Goal: Information Seeking & Learning: Learn about a topic

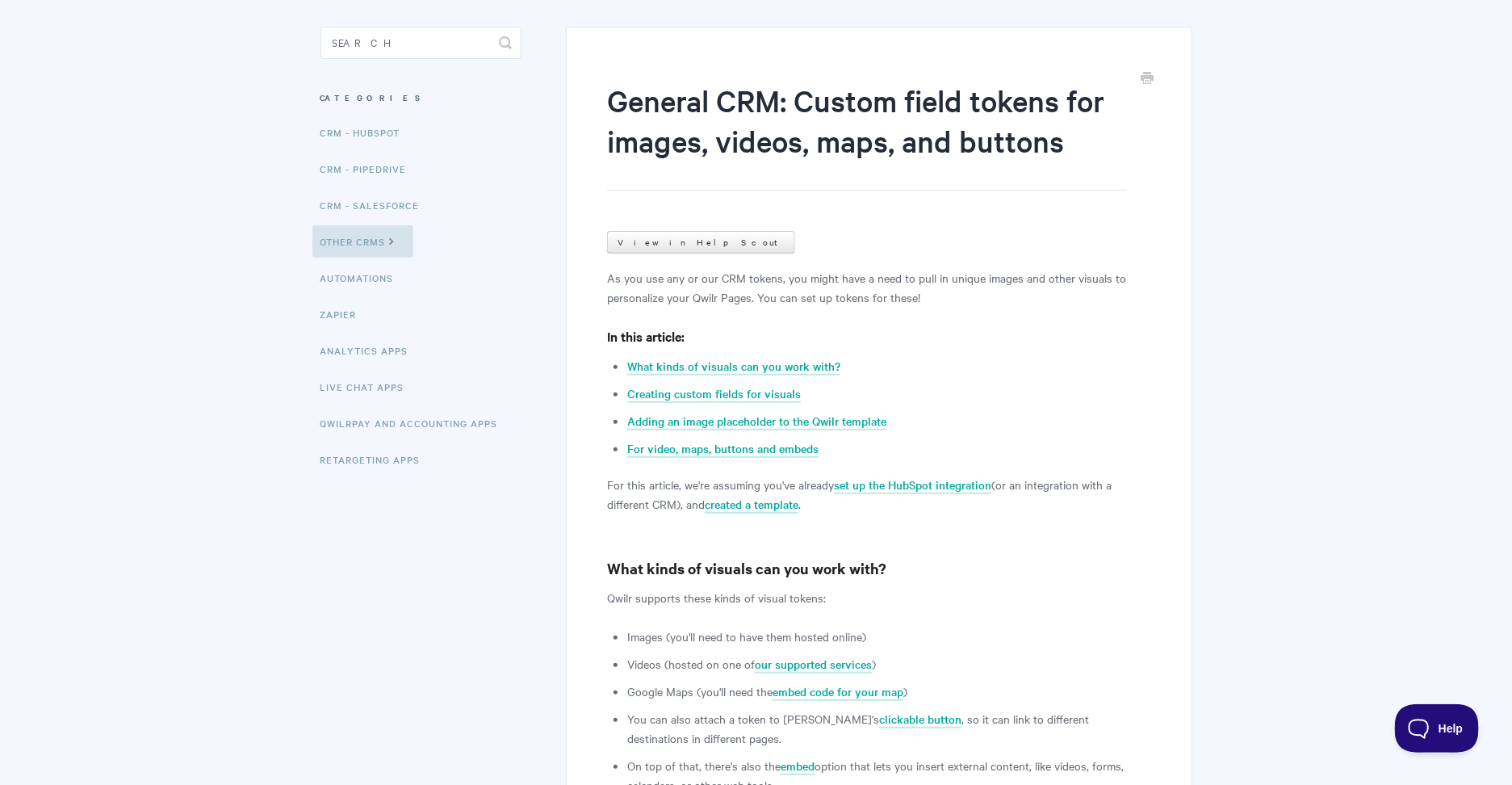
scroll to position [136, 0]
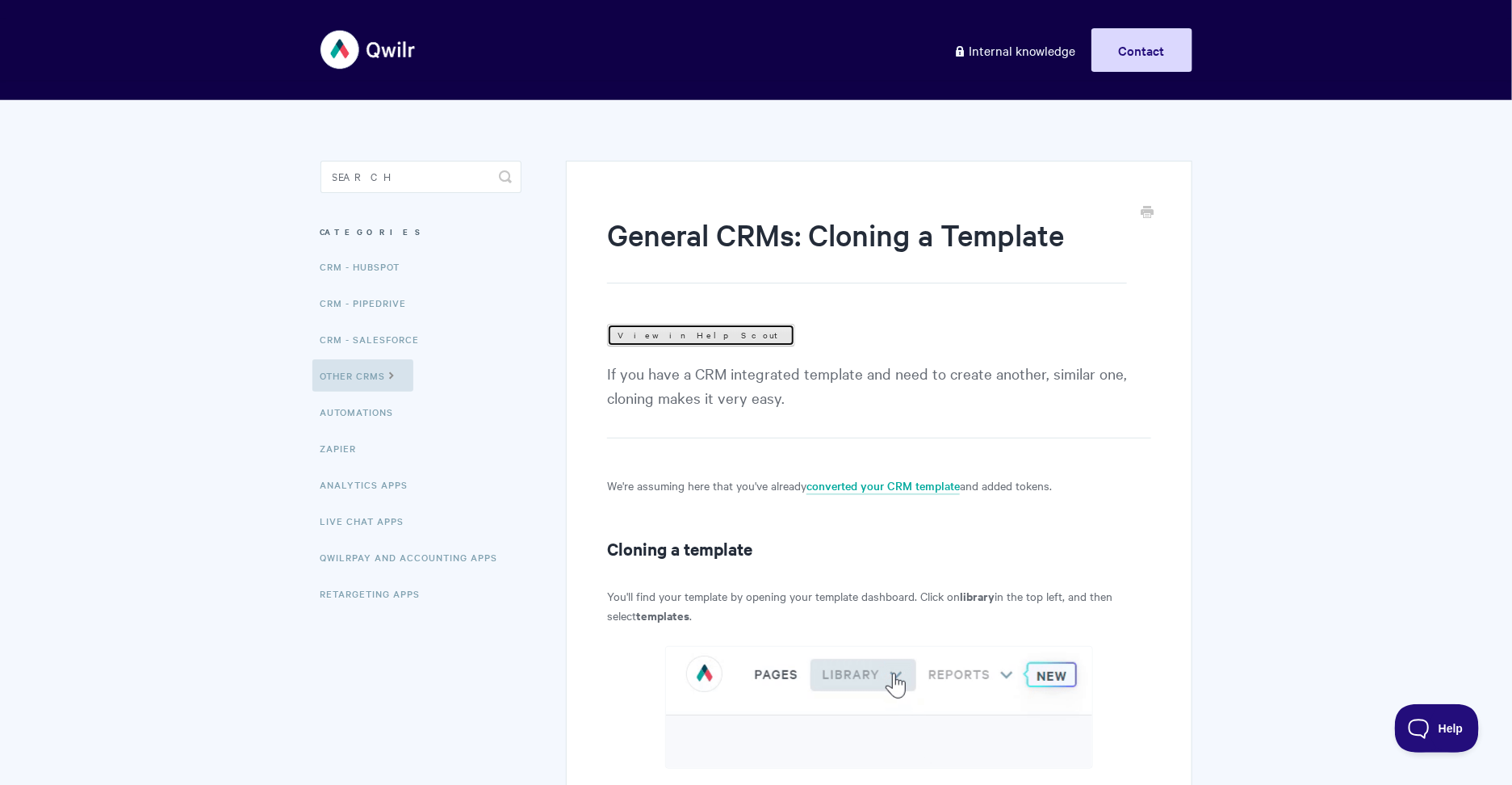
click at [647, 334] on link "View in Help Scout" at bounding box center [701, 335] width 188 height 22
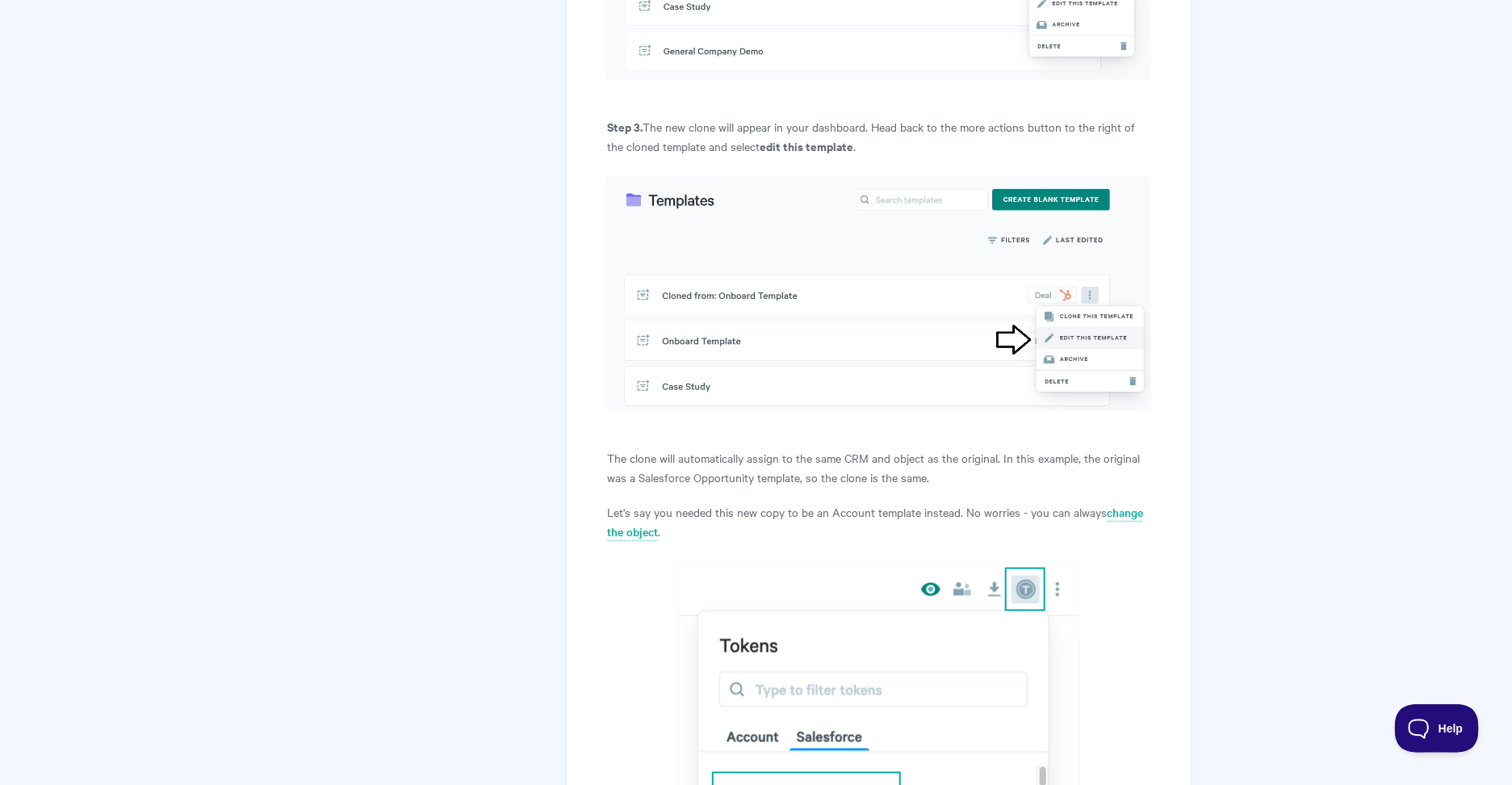
scroll to position [573, 0]
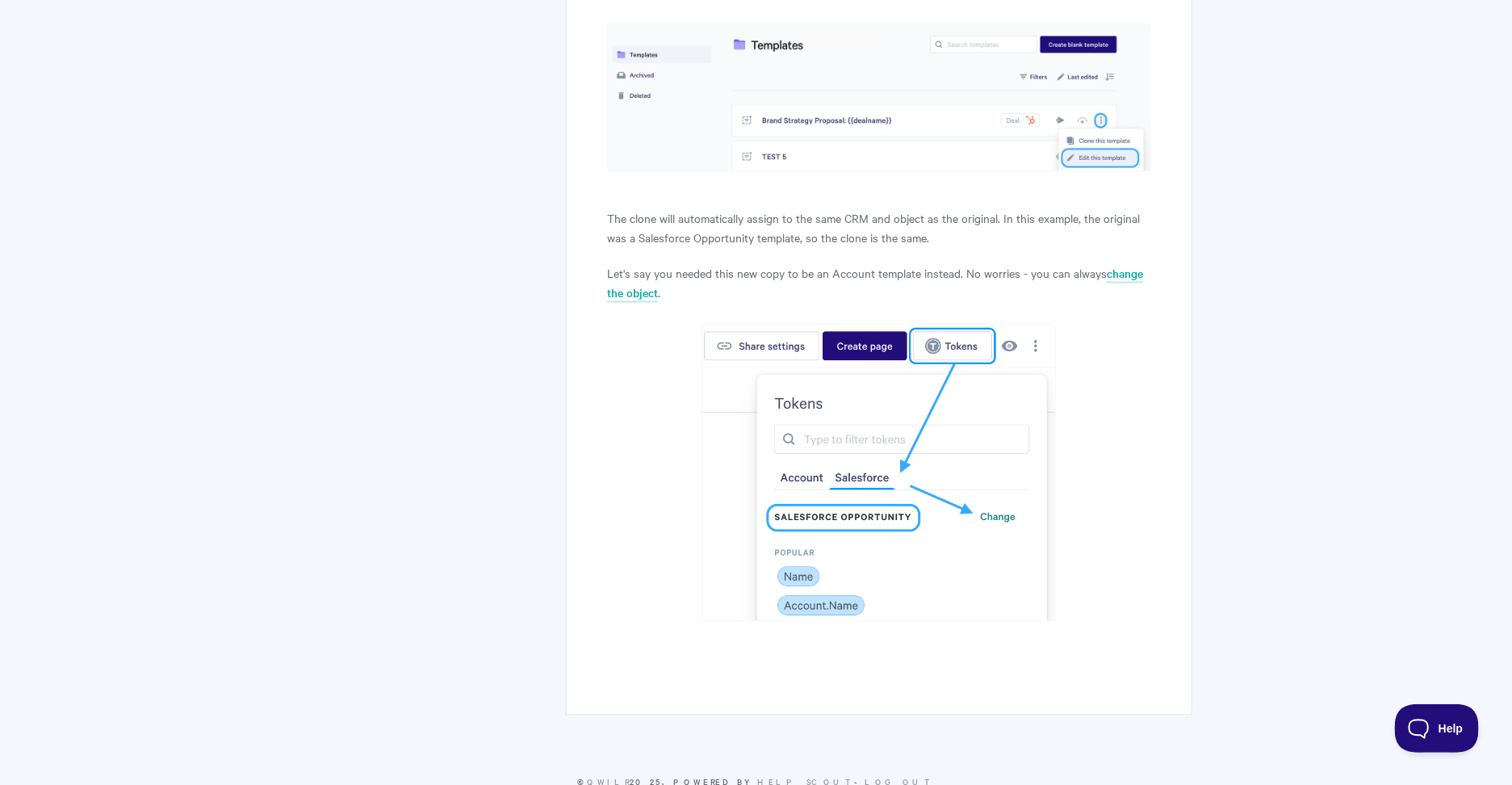
scroll to position [1430, 0]
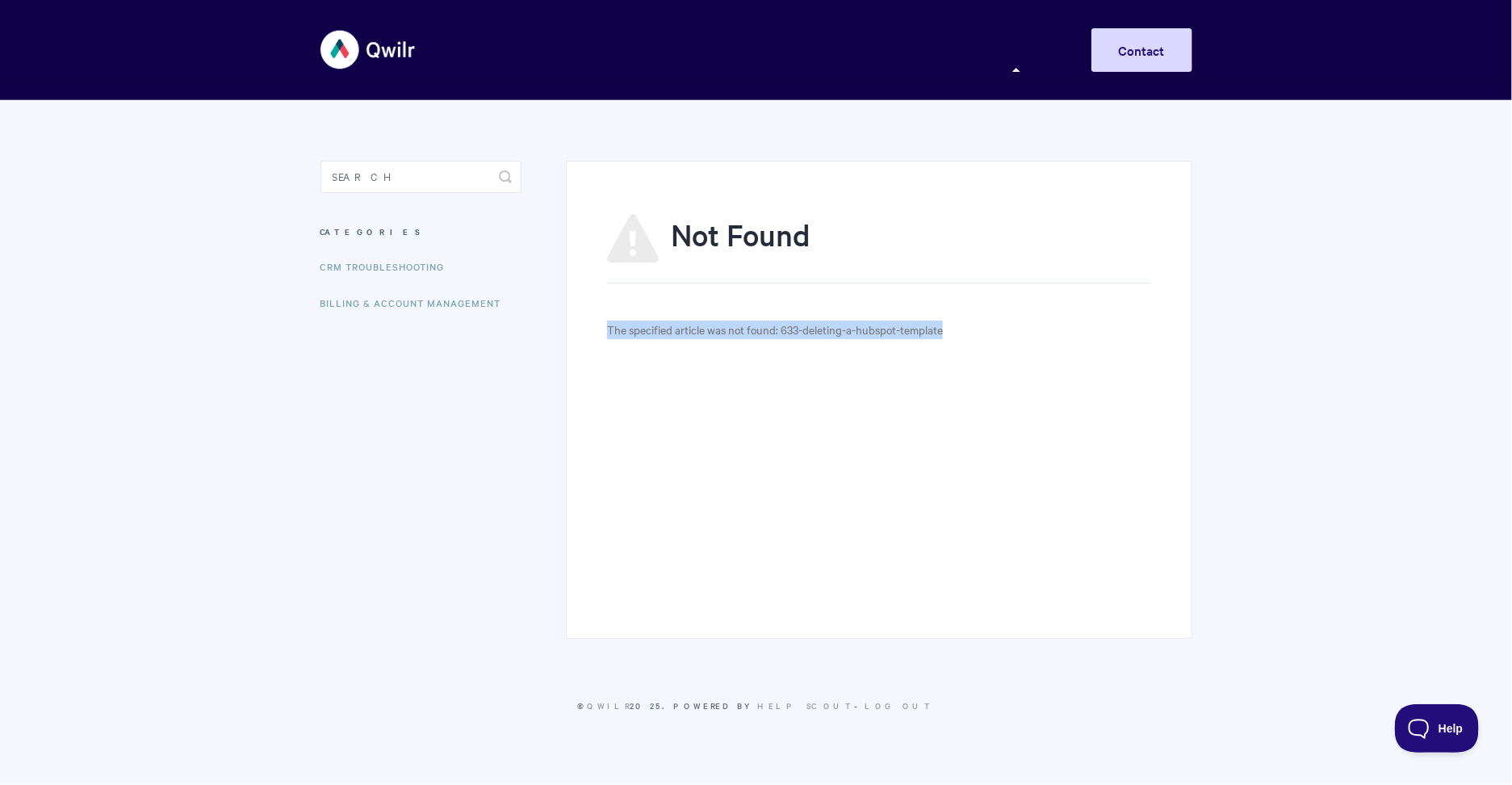
drag, startPoint x: 670, startPoint y: 318, endPoint x: 897, endPoint y: 458, distance: 266.7
click at [897, 458] on div "Not Found The specified article was not found: 633-deleting-a-hubspot-template" at bounding box center [878, 400] width 626 height 478
click at [682, 332] on p "The specified article was not found: 633-deleting-a-hubspot-template" at bounding box center [879, 330] width 543 height 18
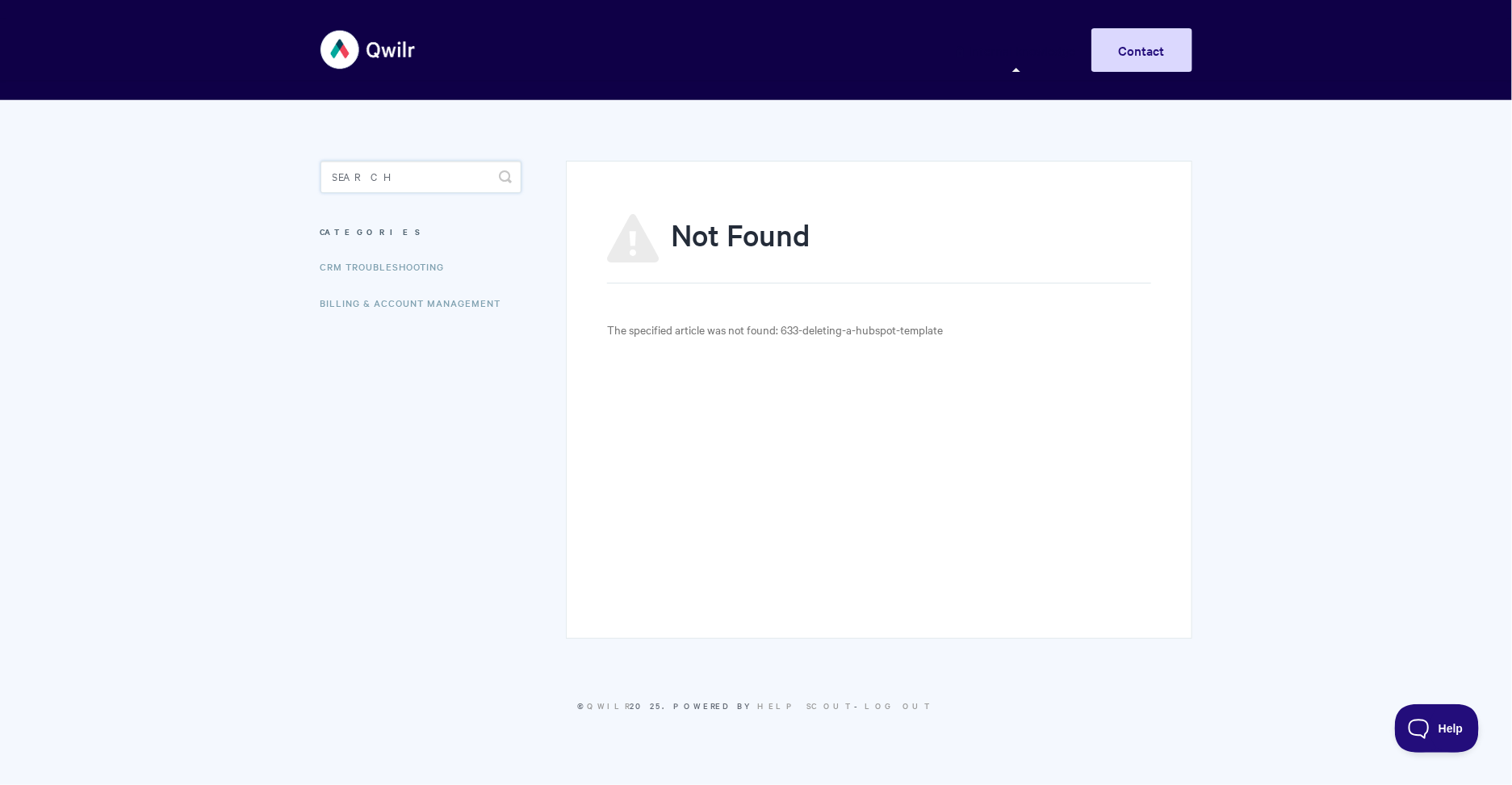
click at [399, 182] on input "Search" at bounding box center [421, 177] width 201 height 32
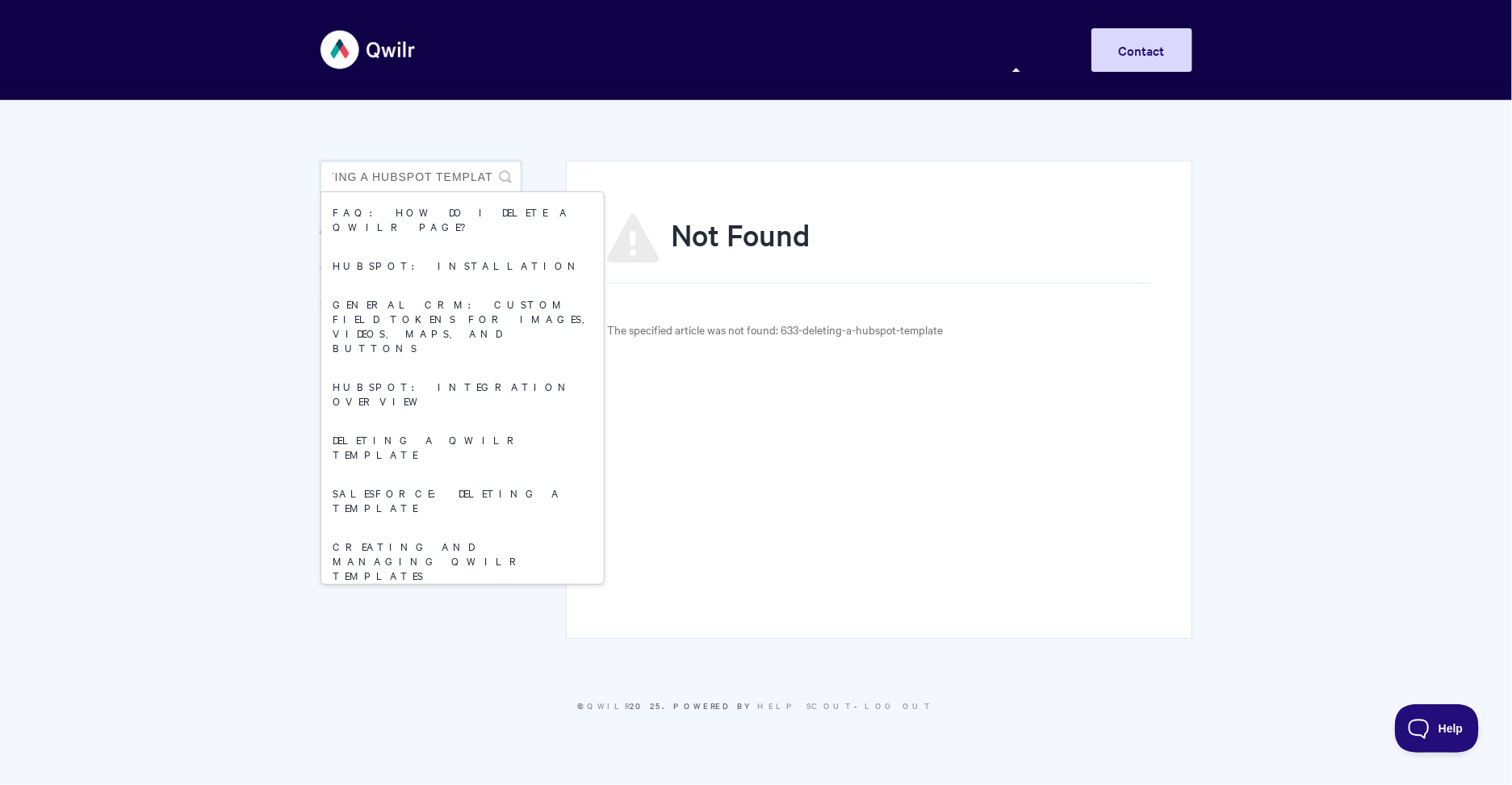
type input "deleting a hubspot template"
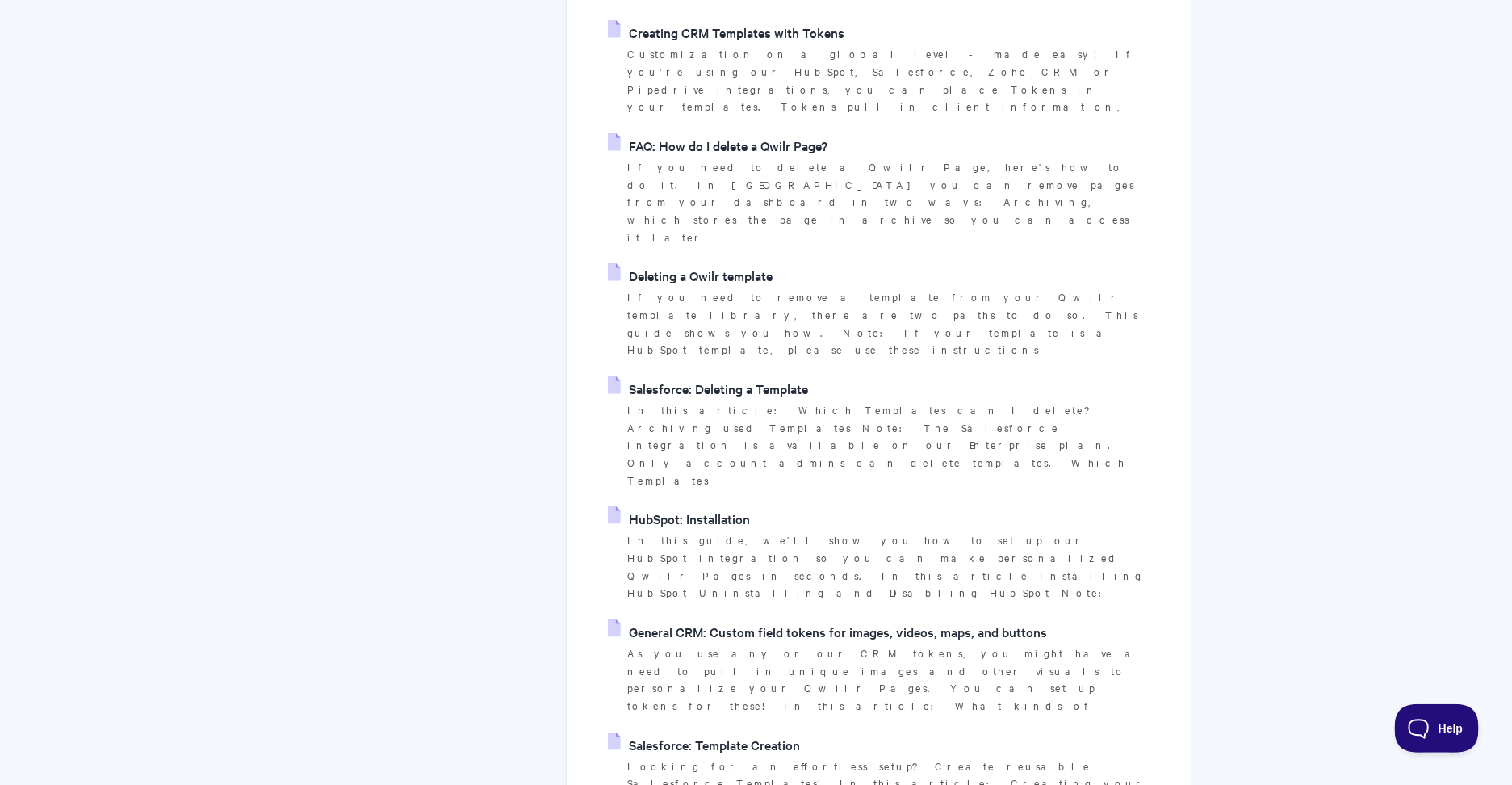
scroll to position [628, 0]
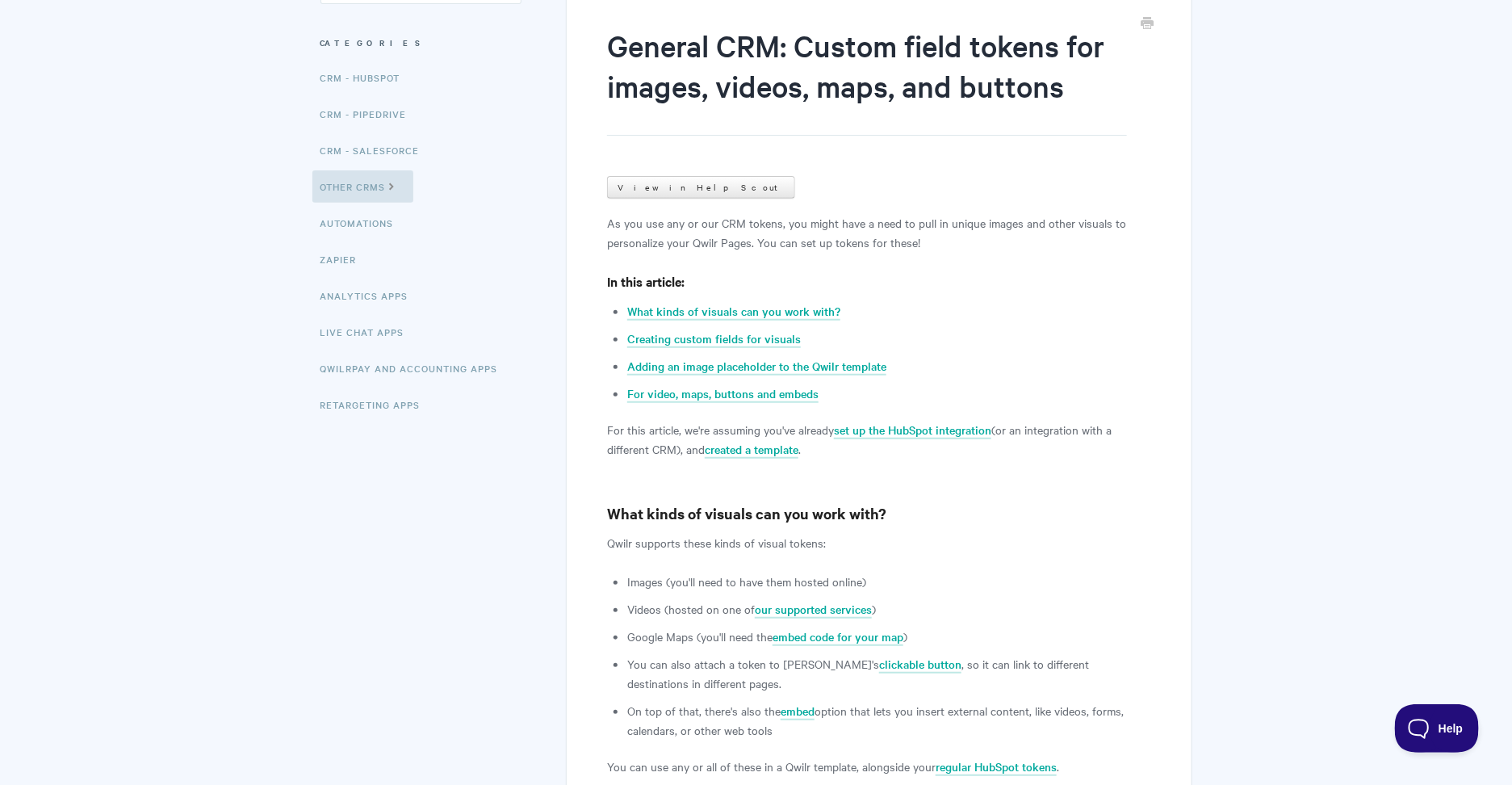
scroll to position [206, 0]
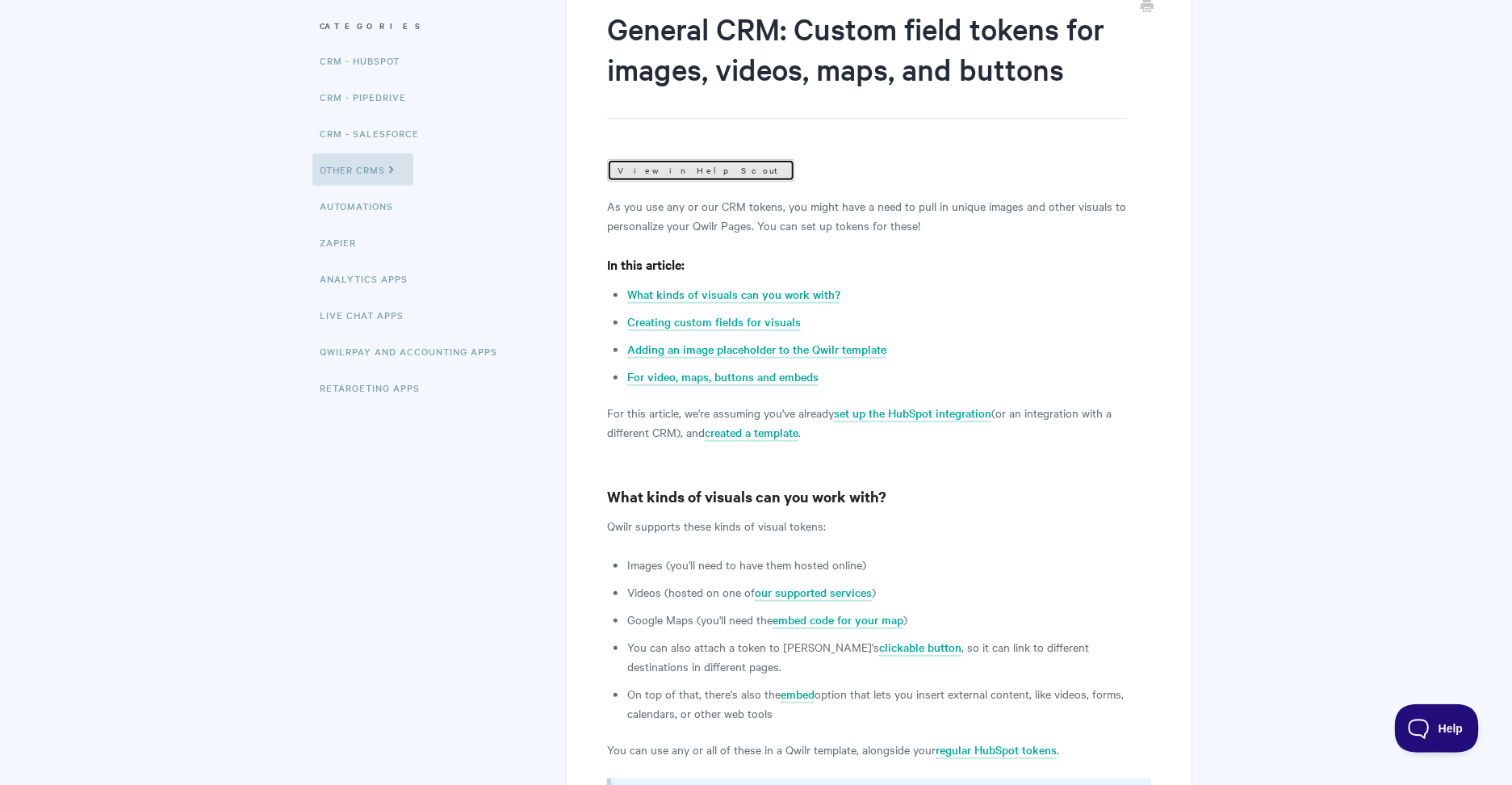
click at [669, 175] on link "View in Help Scout" at bounding box center [701, 170] width 188 height 22
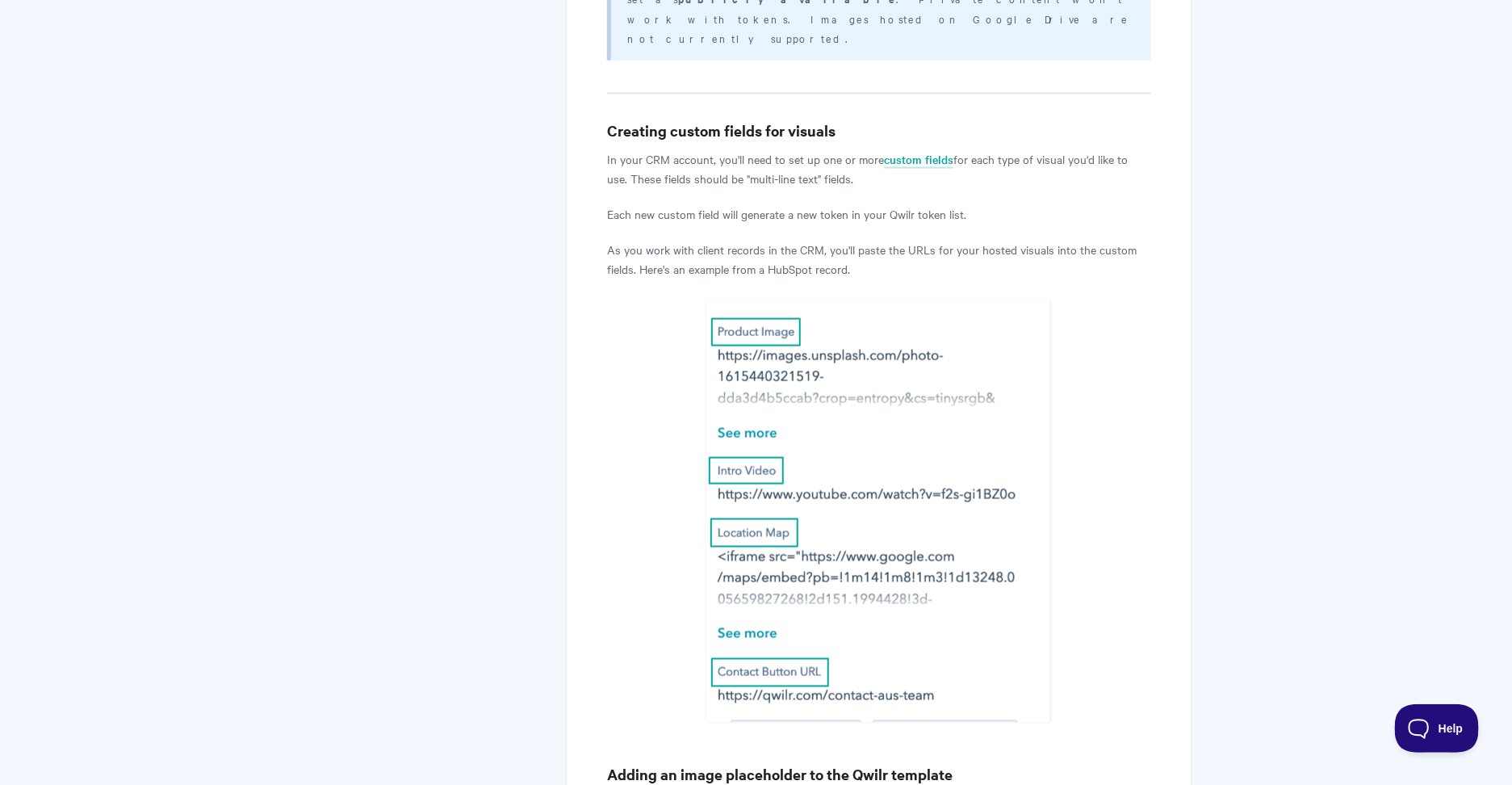
scroll to position [1066, 0]
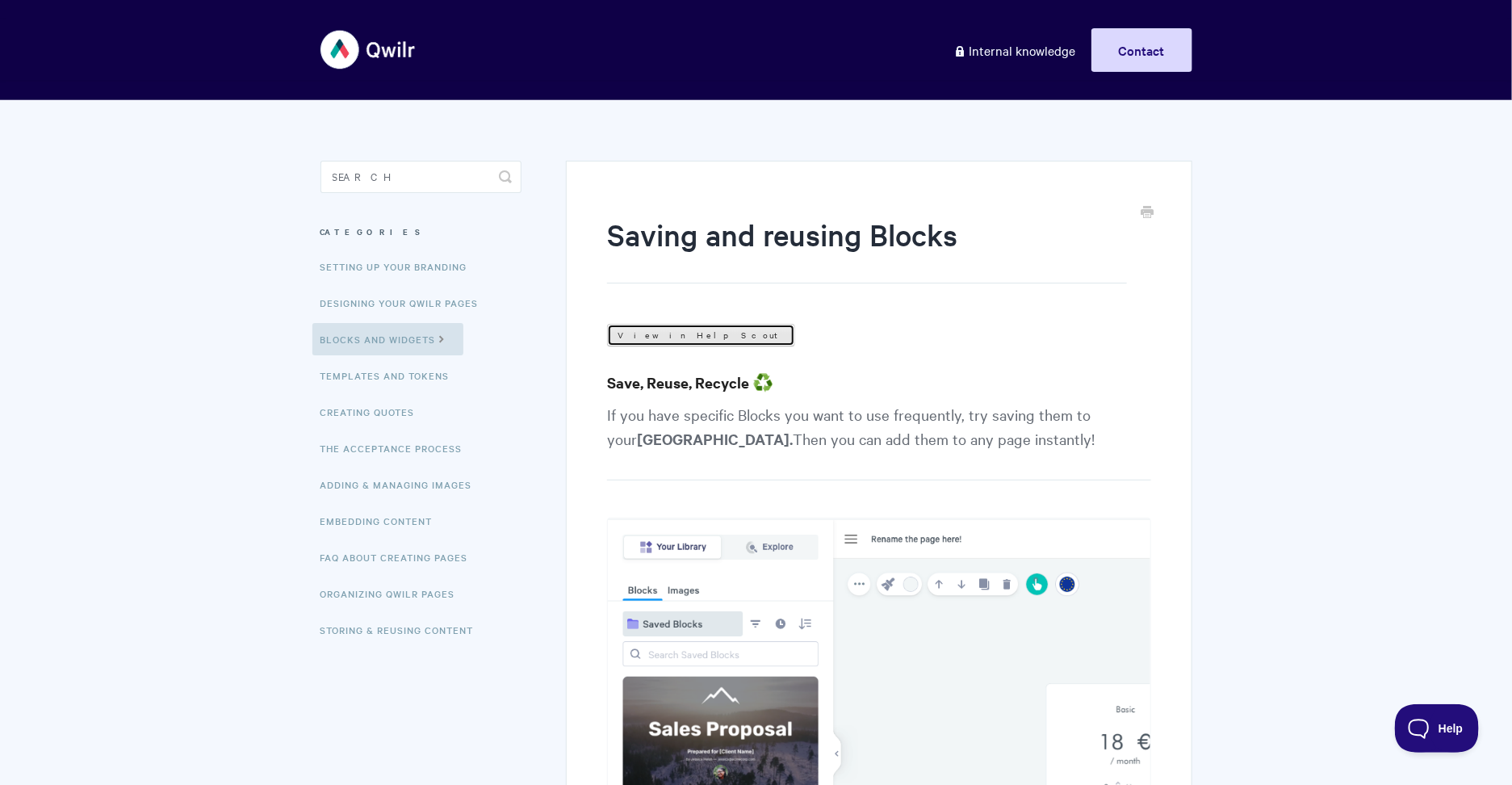
click at [662, 337] on link "View in Help Scout" at bounding box center [701, 335] width 188 height 22
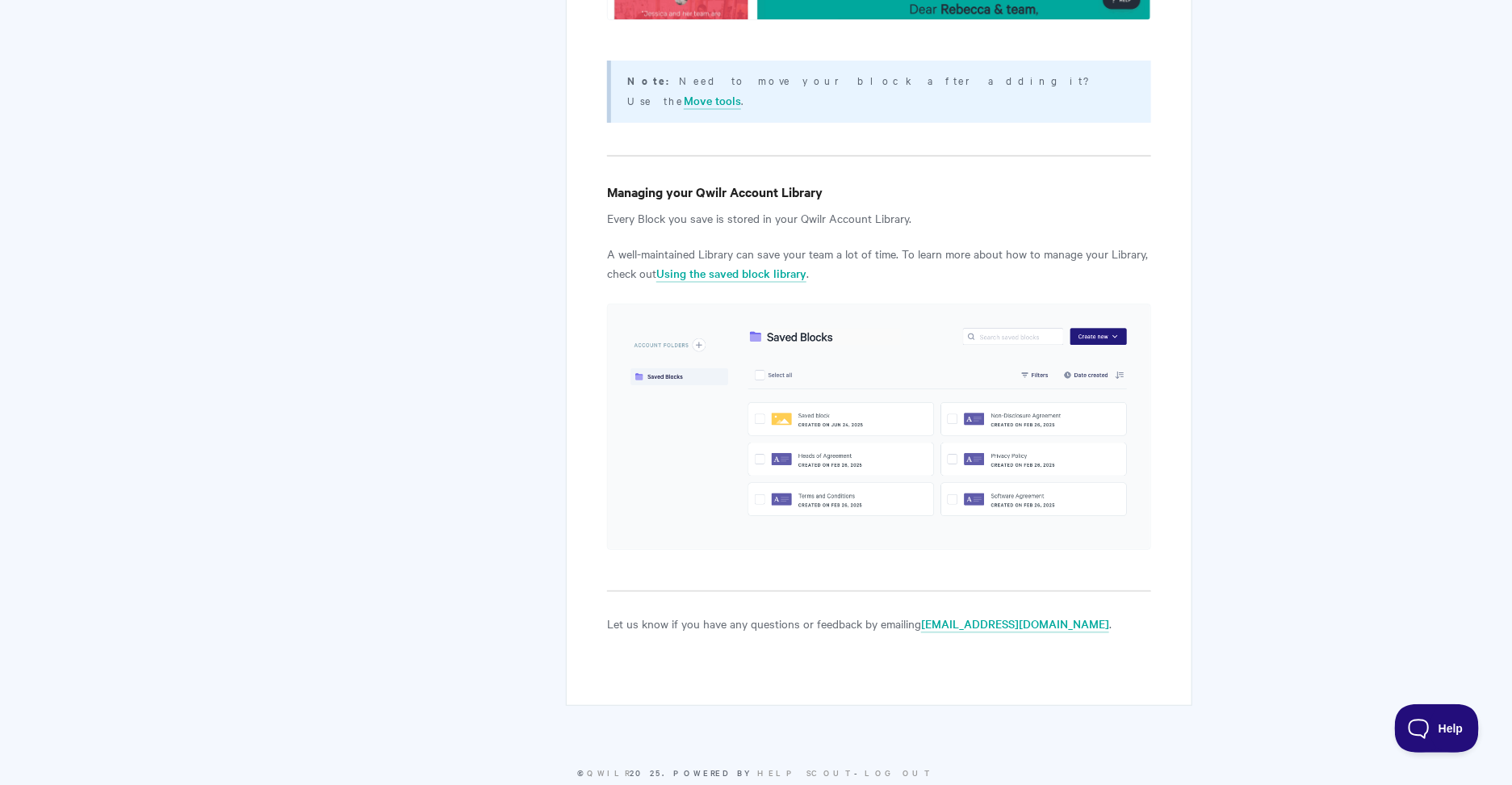
scroll to position [3070, 0]
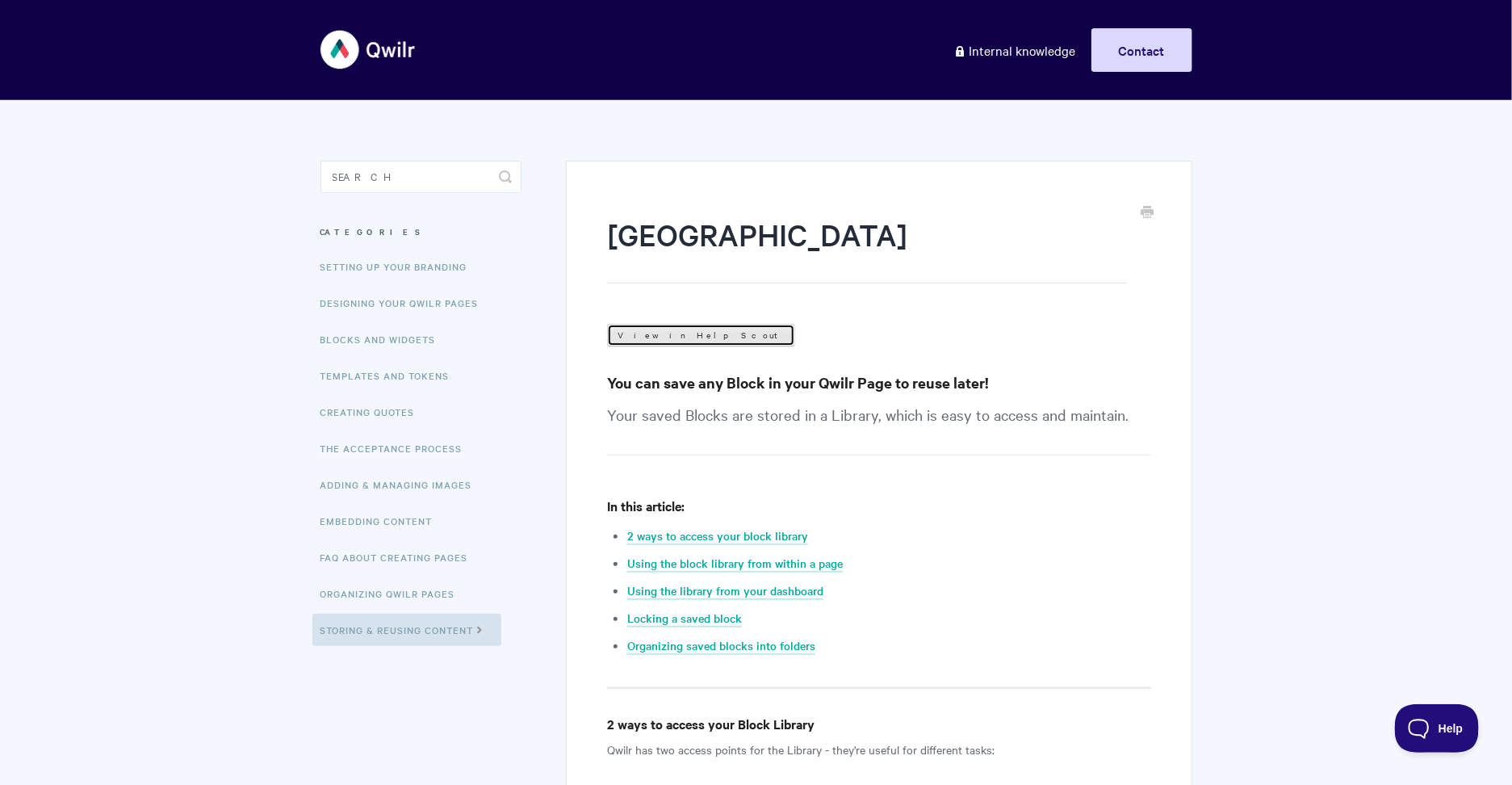
click at [659, 335] on link "View in Help Scout" at bounding box center [701, 335] width 188 height 22
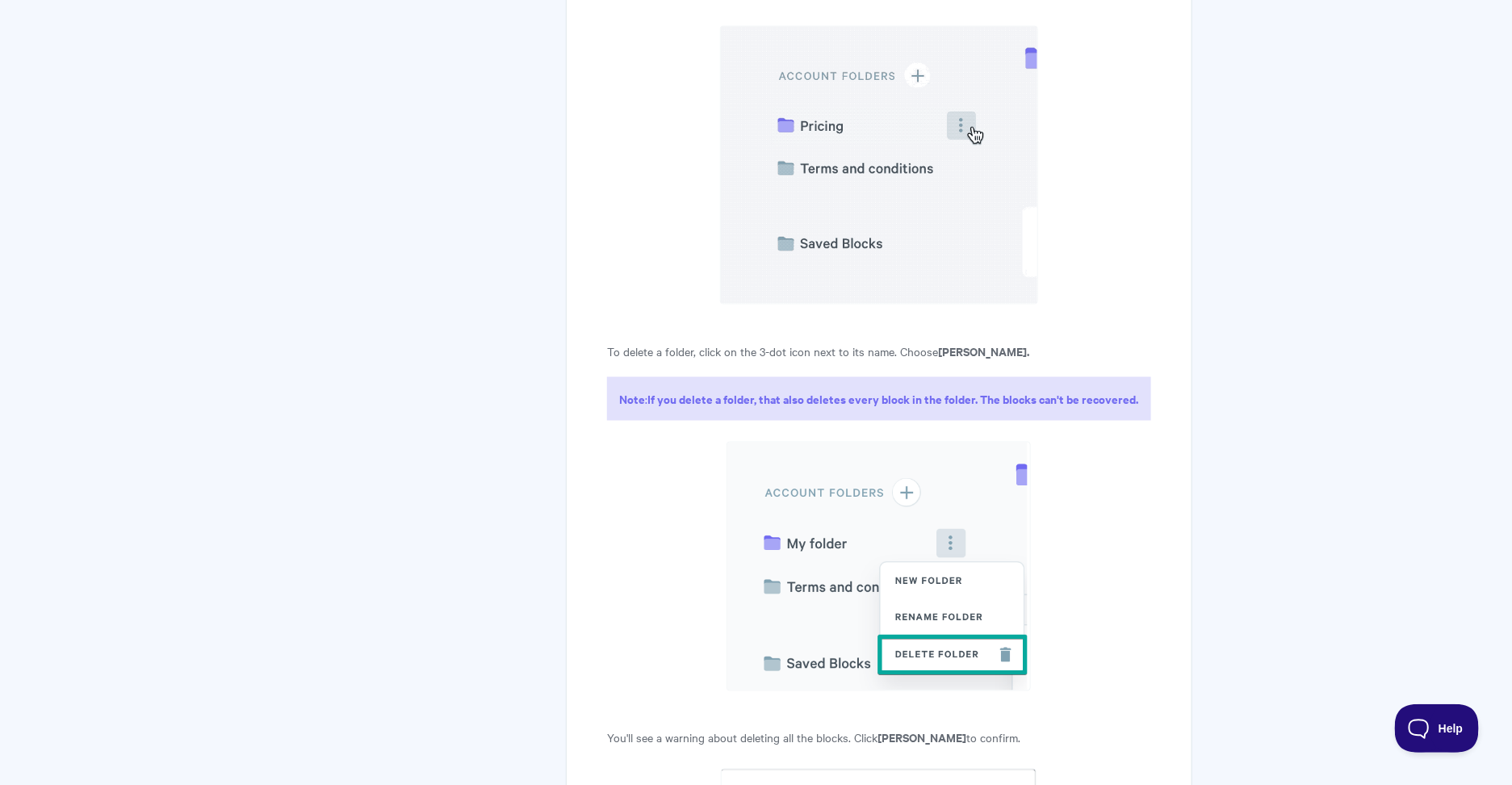
scroll to position [5762, 0]
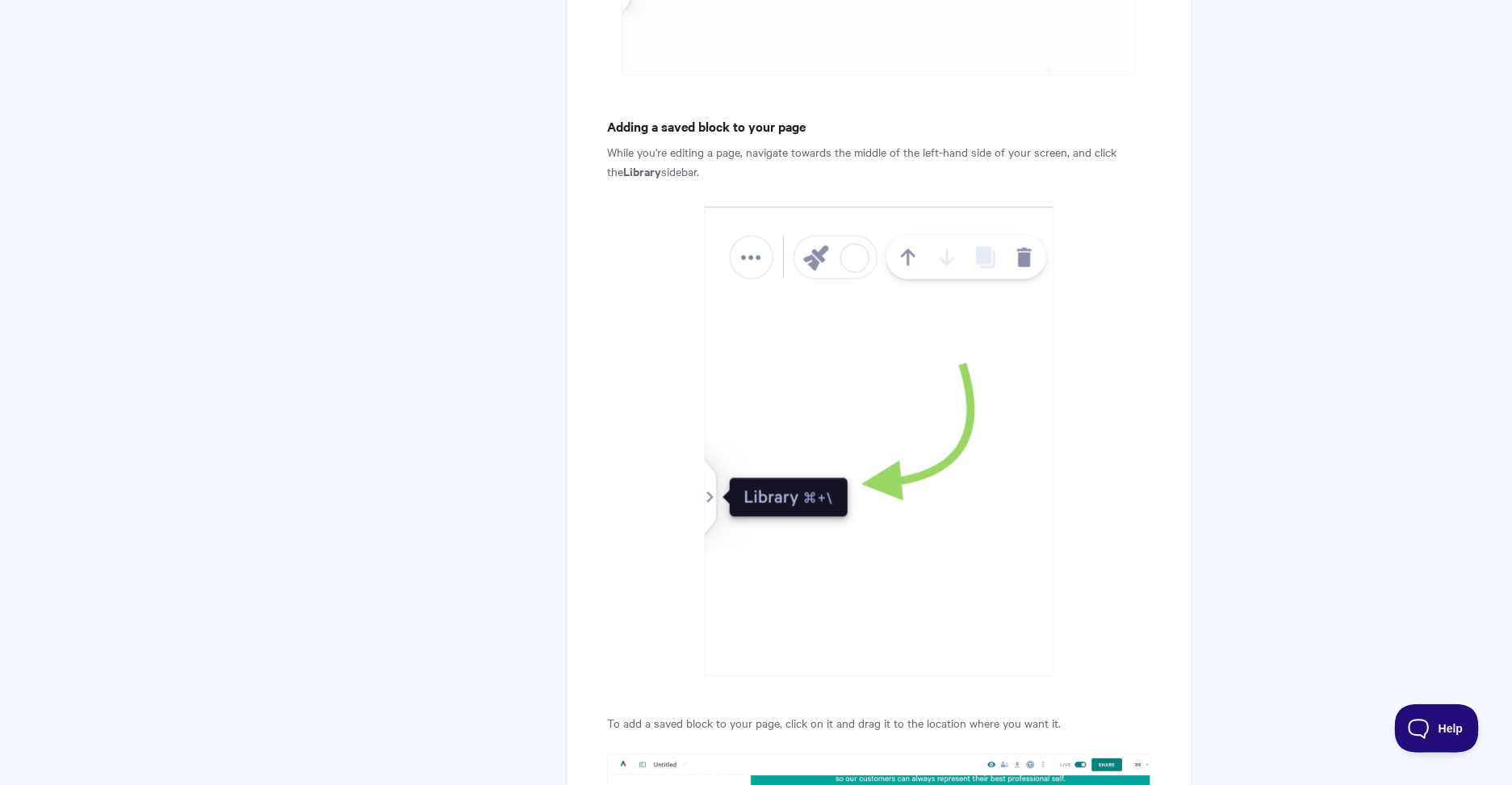
scroll to position [1224, 0]
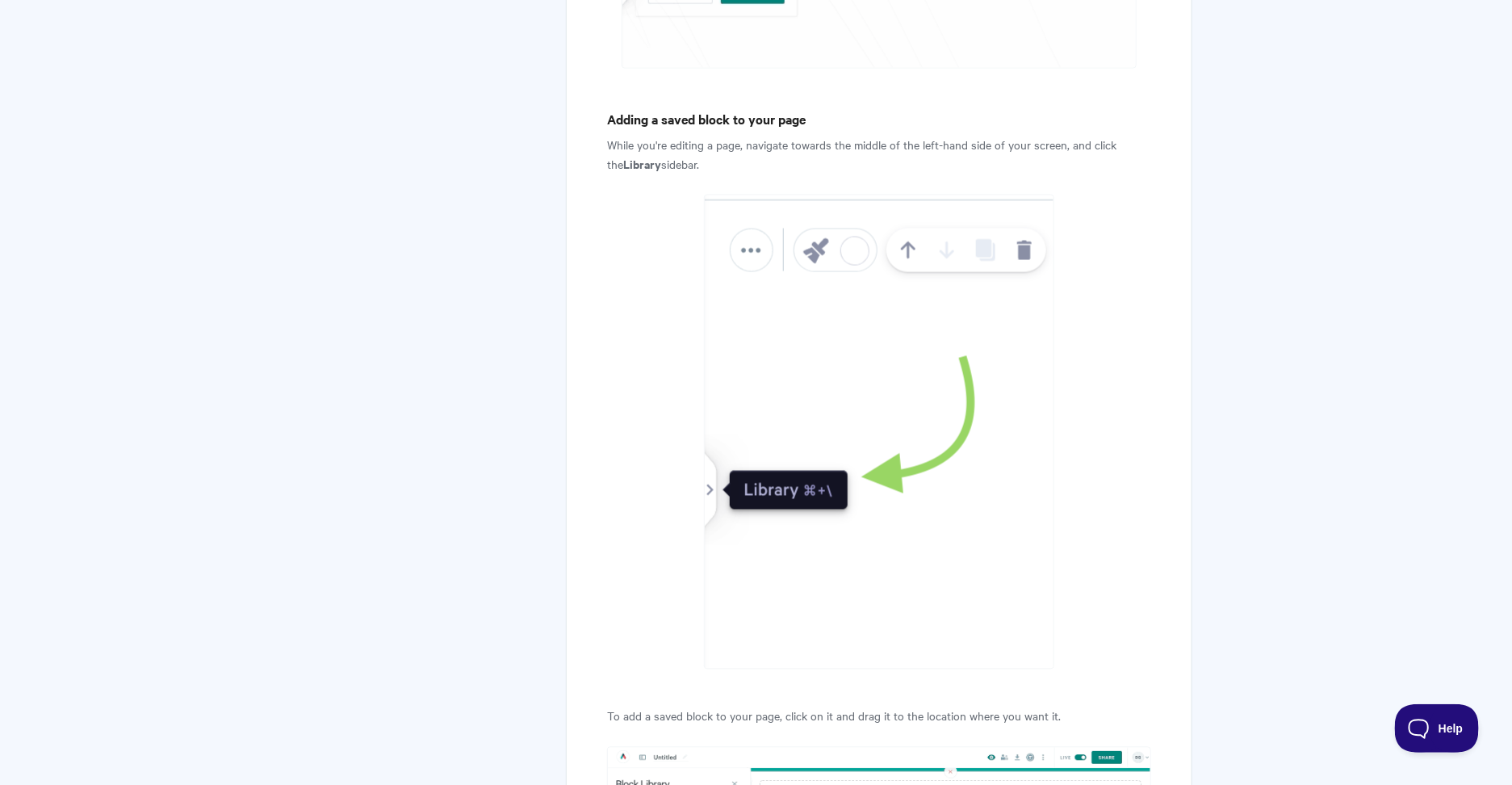
click at [686, 160] on p "While you're editing a page, navigate towards the middle of the left-hand side …" at bounding box center [879, 154] width 543 height 39
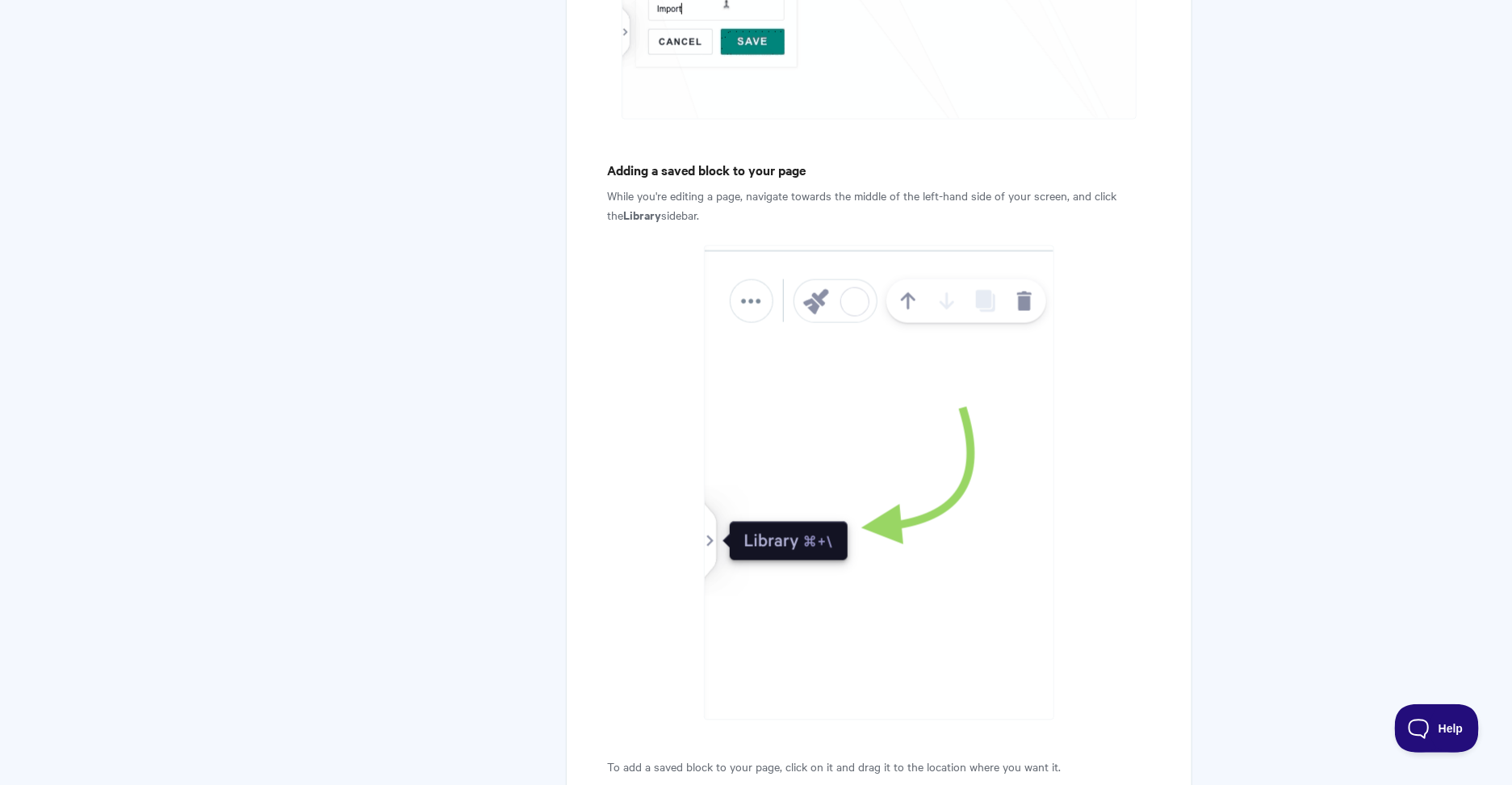
scroll to position [1290, 0]
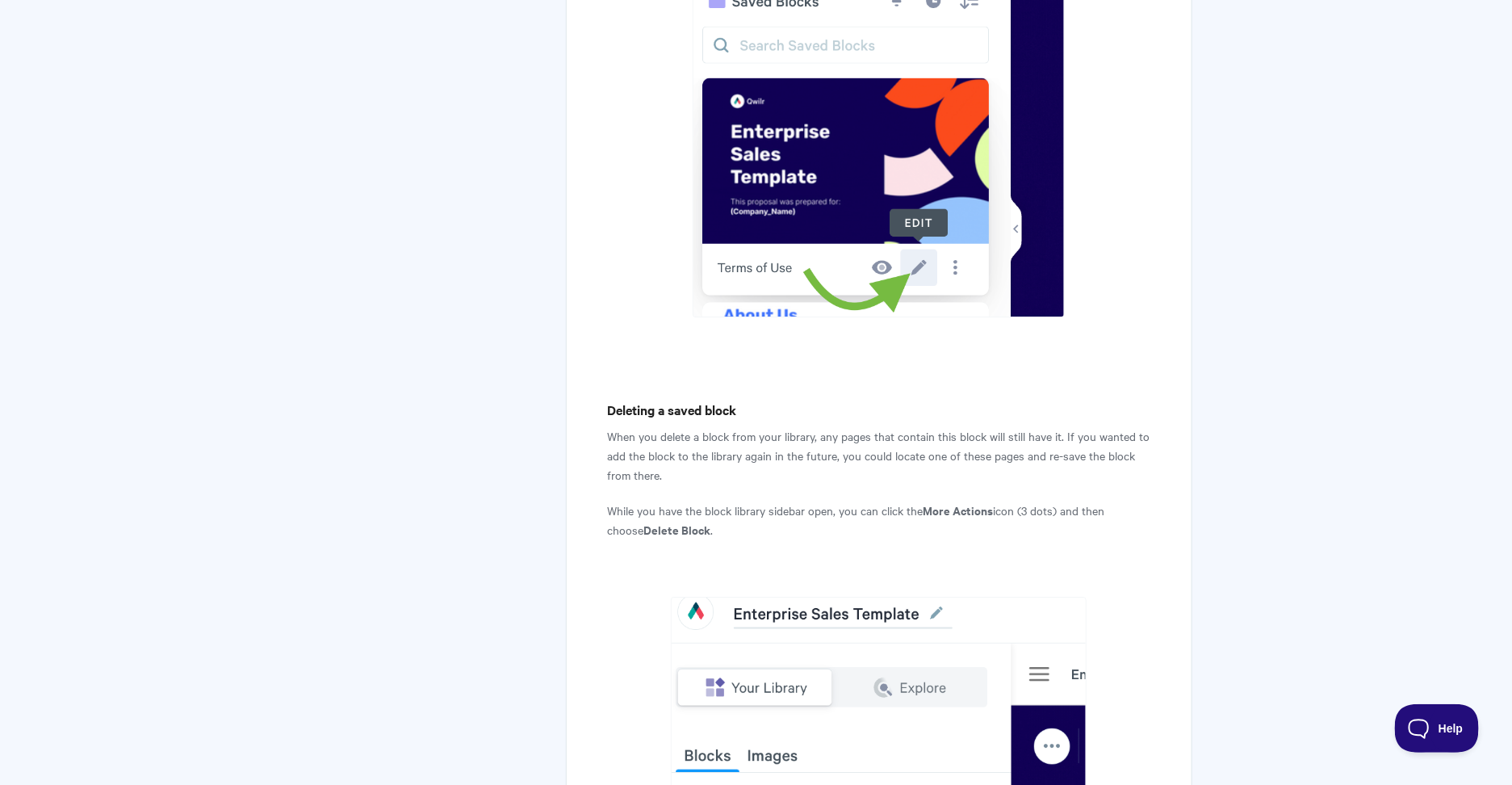
scroll to position [2508, 0]
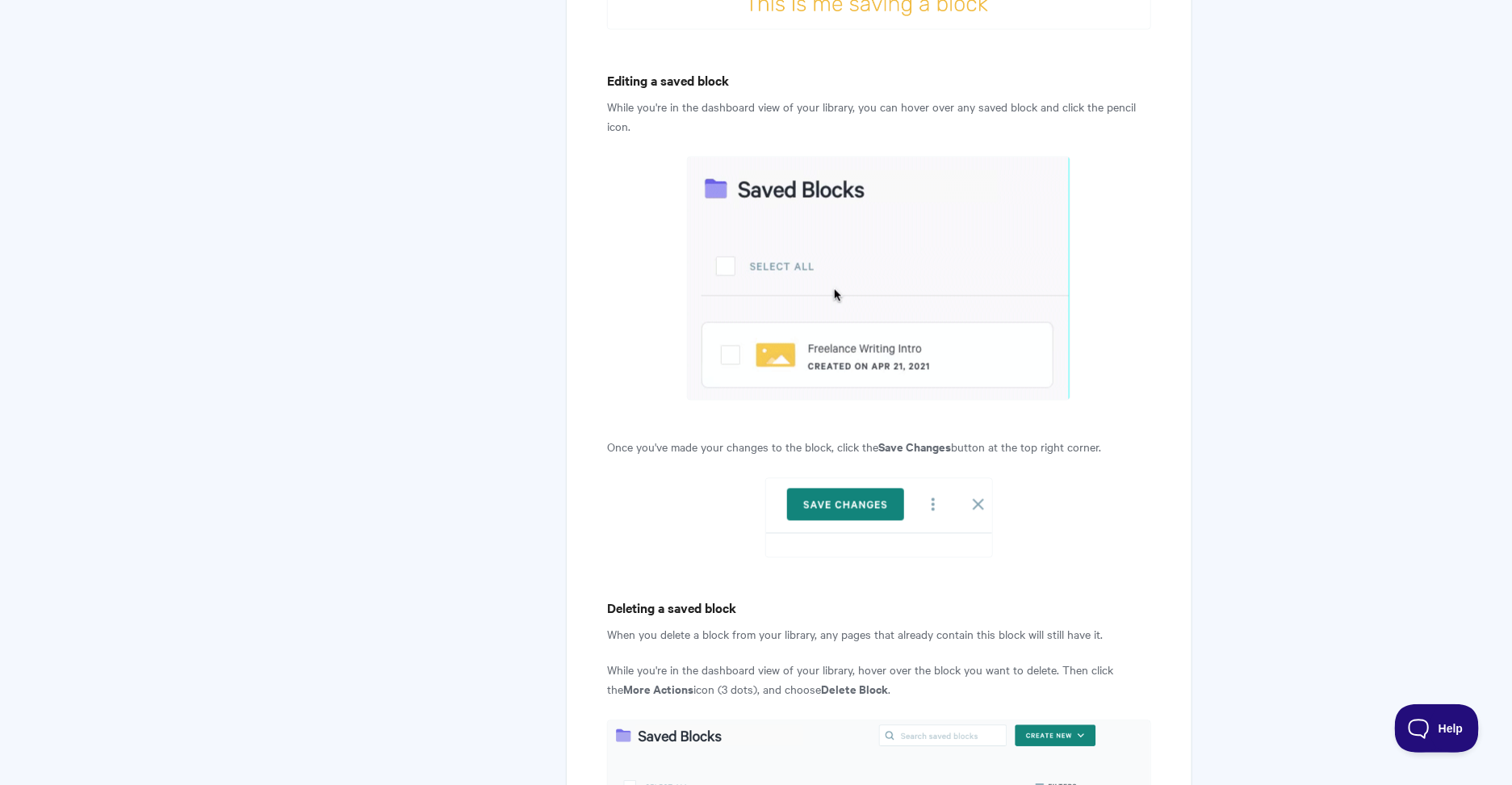
scroll to position [4362, 0]
